Goal: Transaction & Acquisition: Purchase product/service

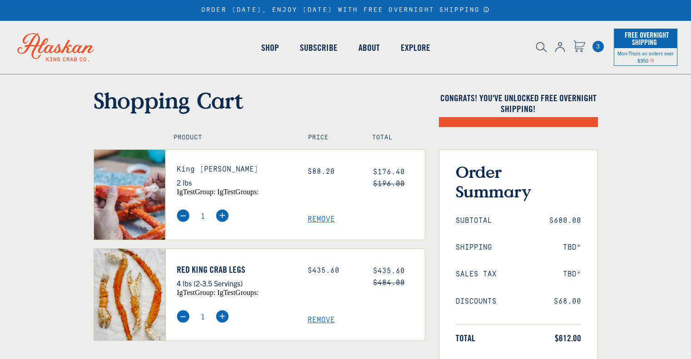
select select "40826592231503"
select select "40826730905679"
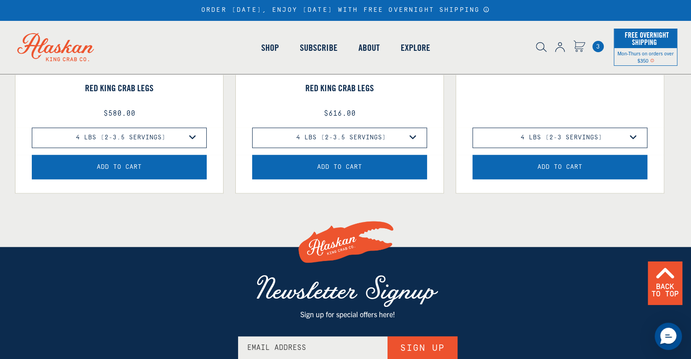
scroll to position [841, 0]
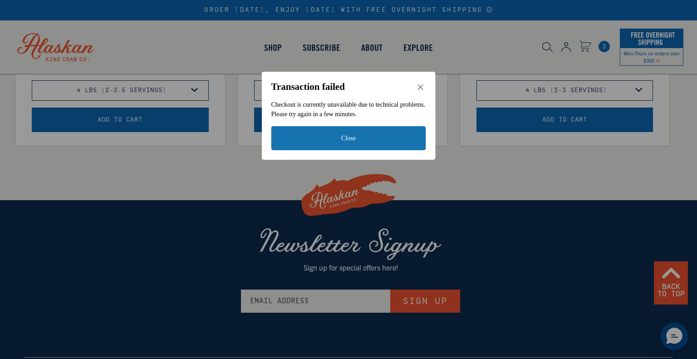
drag, startPoint x: 697, startPoint y: 55, endPoint x: 689, endPoint y: 237, distance: 182.7
click at [421, 85] on icon "Close" at bounding box center [421, 87] width 8 height 8
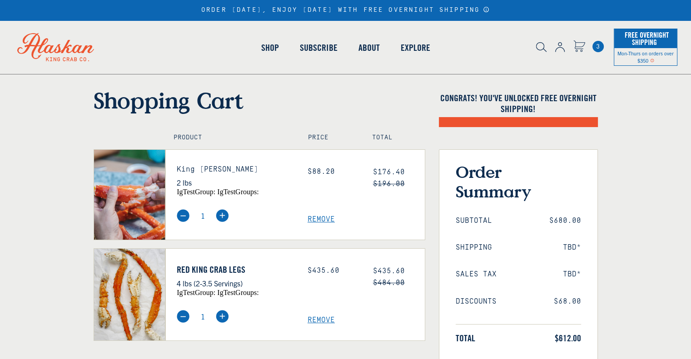
select select "40826592231503"
select select "40826730905679"
click at [598, 43] on span "3" at bounding box center [597, 46] width 11 height 11
select select "40826592231503"
select select "40826730905679"
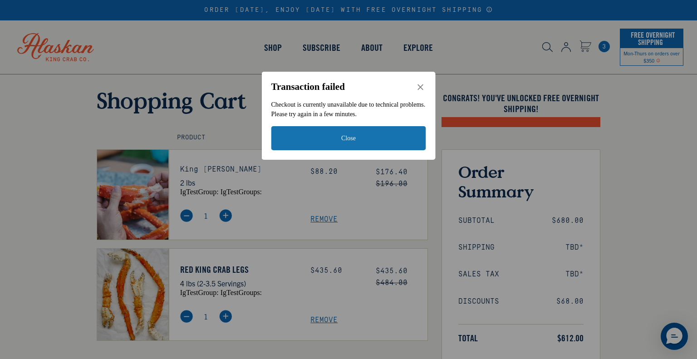
drag, startPoint x: 697, startPoint y: 50, endPoint x: 697, endPoint y: 76, distance: 25.4
click at [418, 92] on button "Close" at bounding box center [420, 86] width 11 height 11
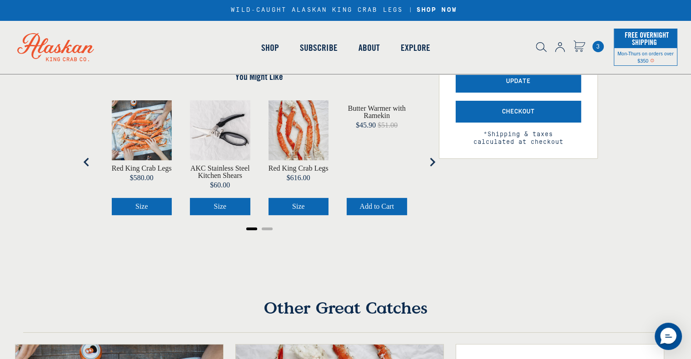
scroll to position [213, 0]
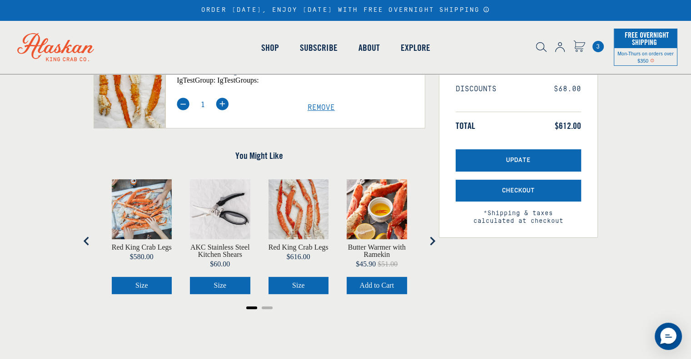
click at [598, 44] on span "3" at bounding box center [597, 46] width 11 height 11
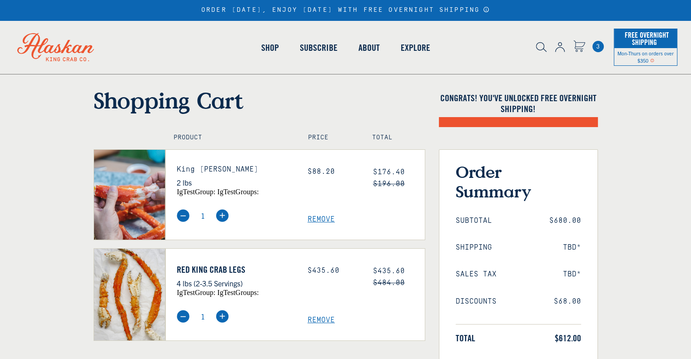
select select "40826592231503"
select select "40826730905679"
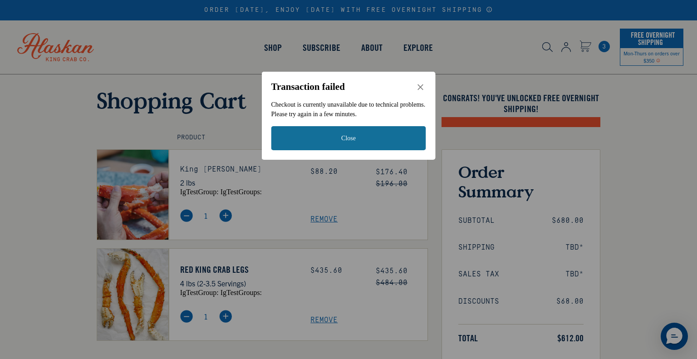
click at [387, 144] on button "Close" at bounding box center [349, 138] width 155 height 24
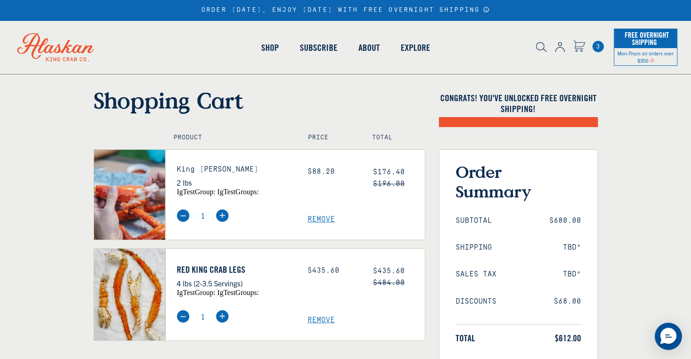
click at [601, 44] on span "3" at bounding box center [597, 46] width 11 height 11
select select "40826592231503"
select select "40826730905679"
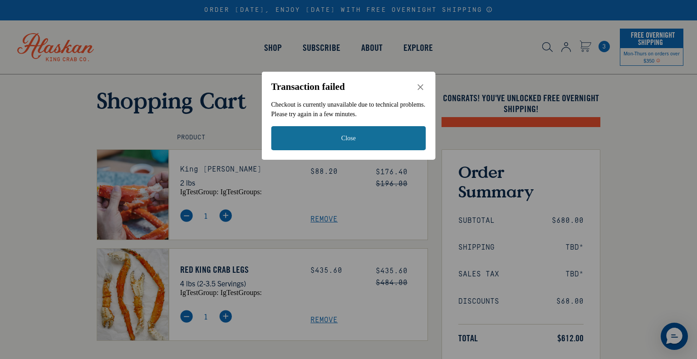
click at [361, 130] on button "Close" at bounding box center [349, 138] width 155 height 24
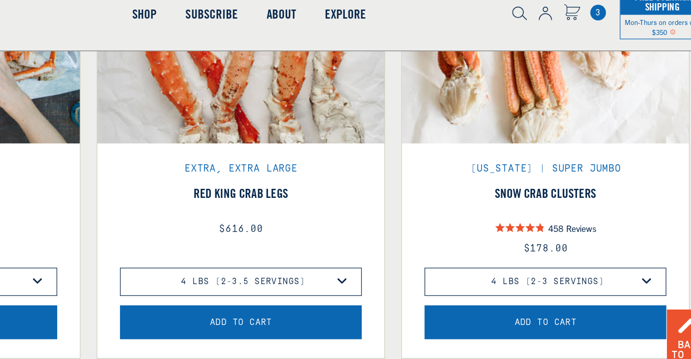
scroll to position [702, 0]
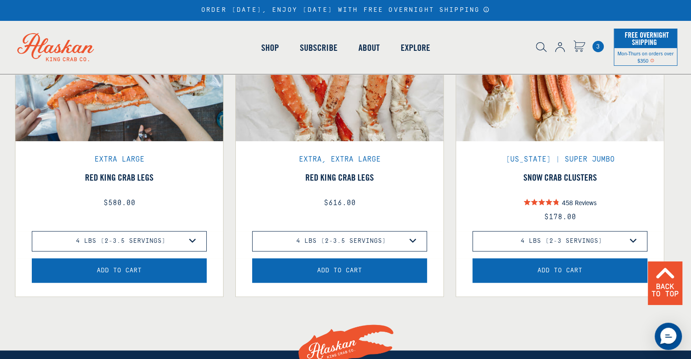
click at [594, 268] on button "Add to Cart" at bounding box center [559, 270] width 175 height 25
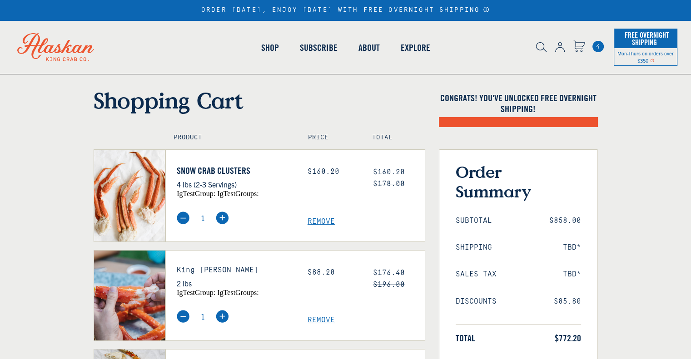
select select "40826592231503"
select select "40826730905679"
click at [599, 47] on span "4" at bounding box center [597, 46] width 11 height 11
